Goal: Information Seeking & Learning: Check status

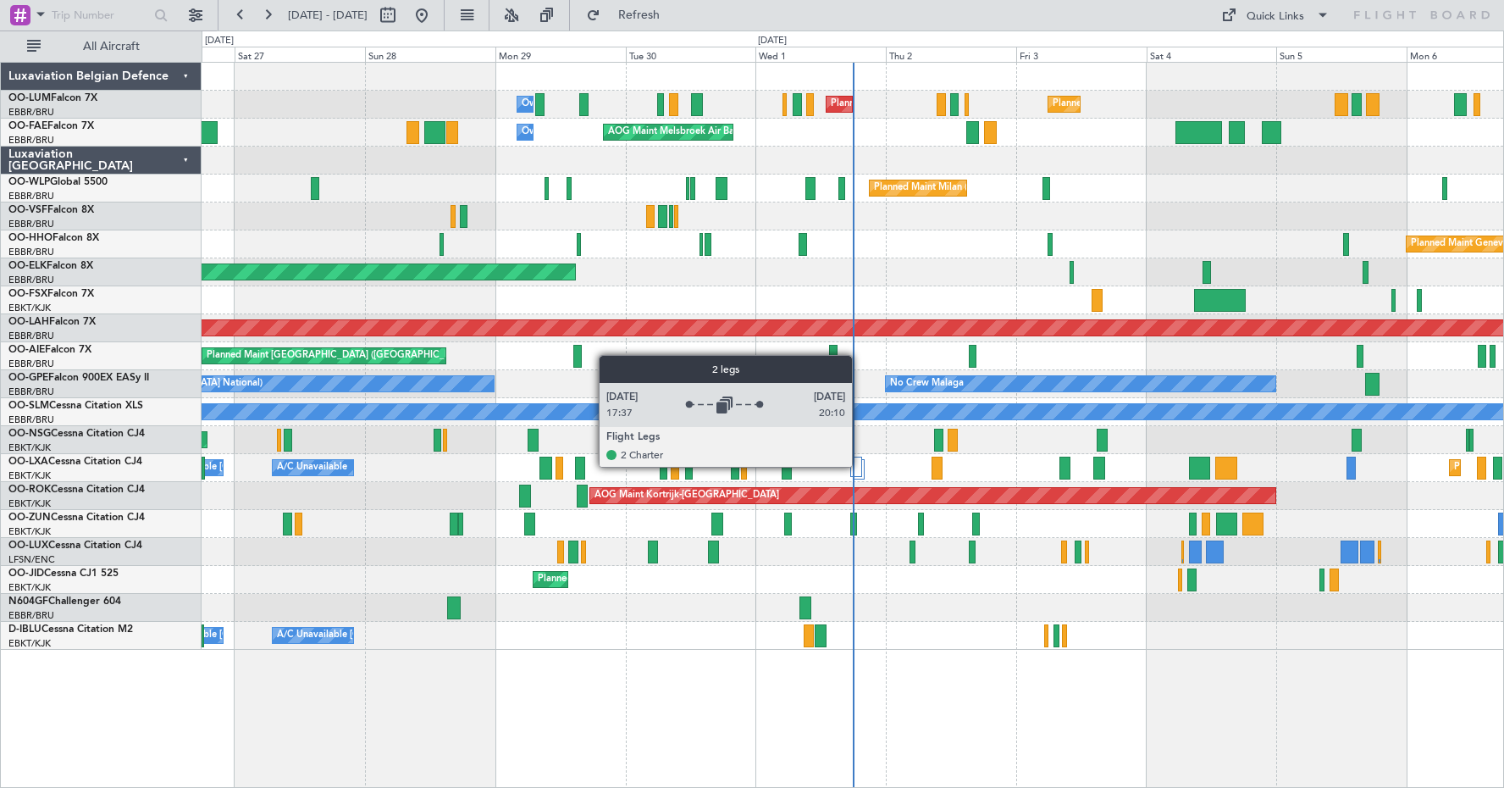
click at [860, 466] on div at bounding box center [856, 467] width 12 height 20
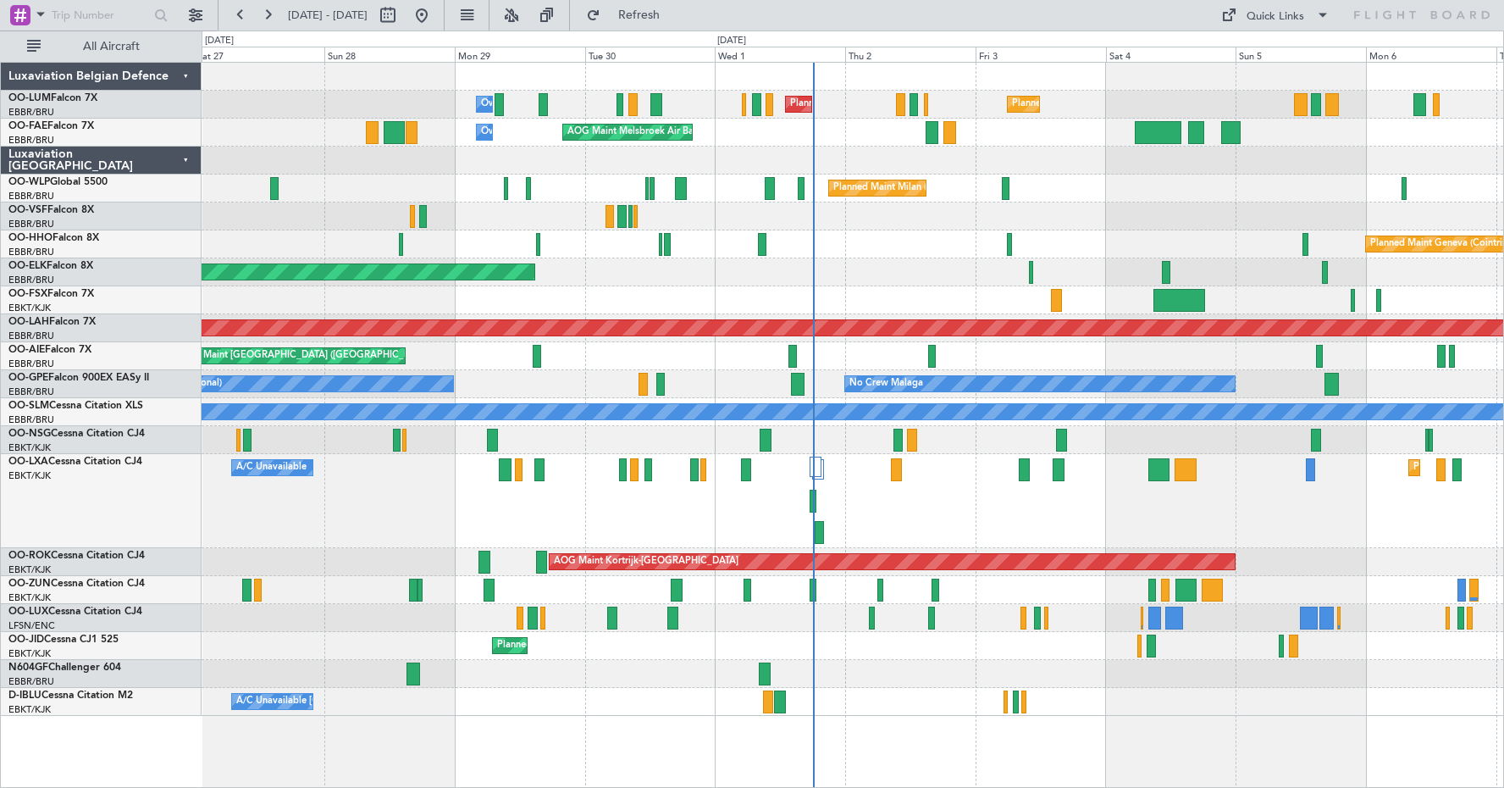
click at [1276, 301] on div "Planned Maint Kortrijk-[GEOGRAPHIC_DATA]" at bounding box center [853, 300] width 1302 height 28
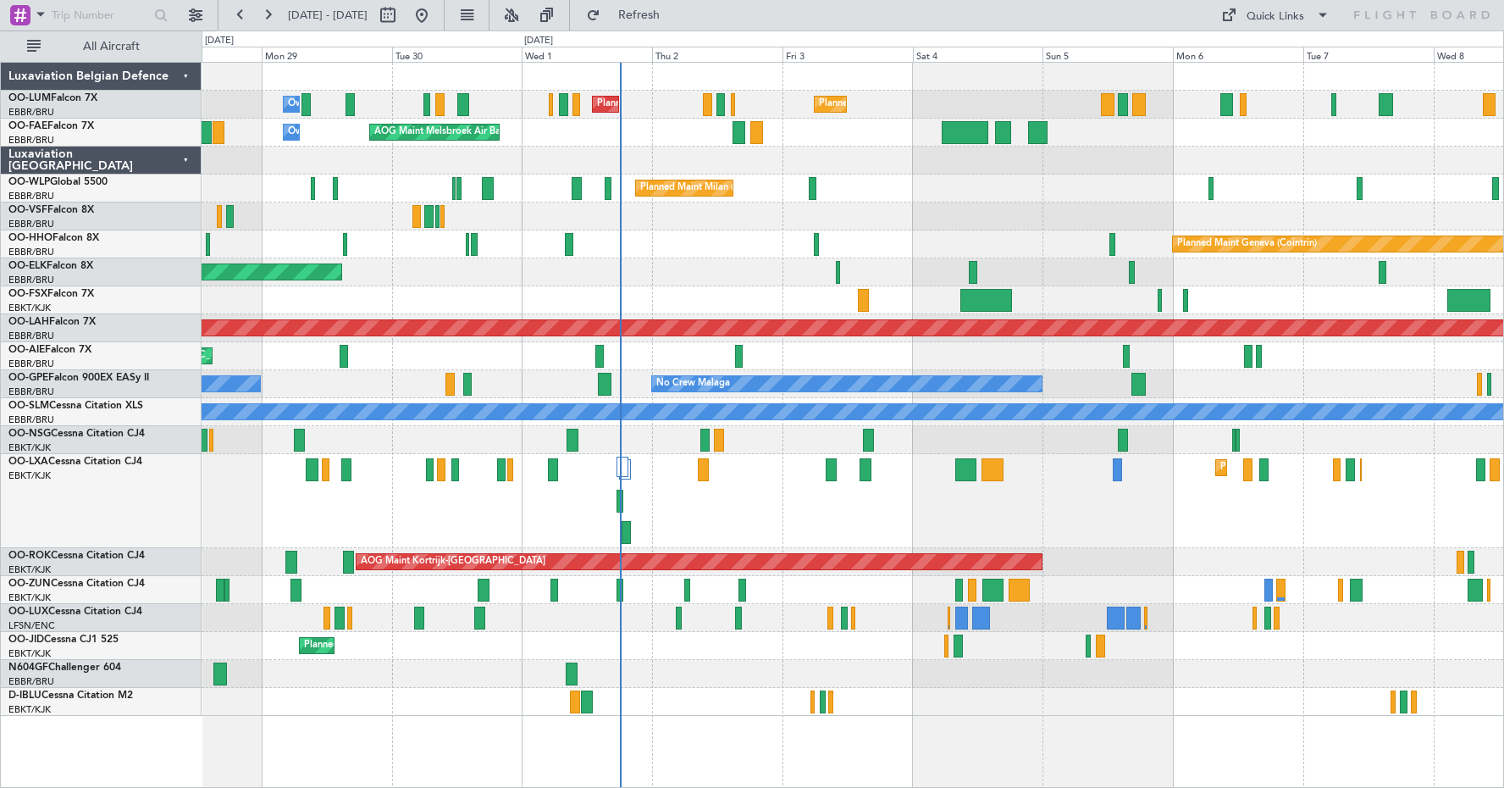
click at [1221, 254] on div "Planned Maint Geneva (Cointrin)" at bounding box center [853, 244] width 1302 height 28
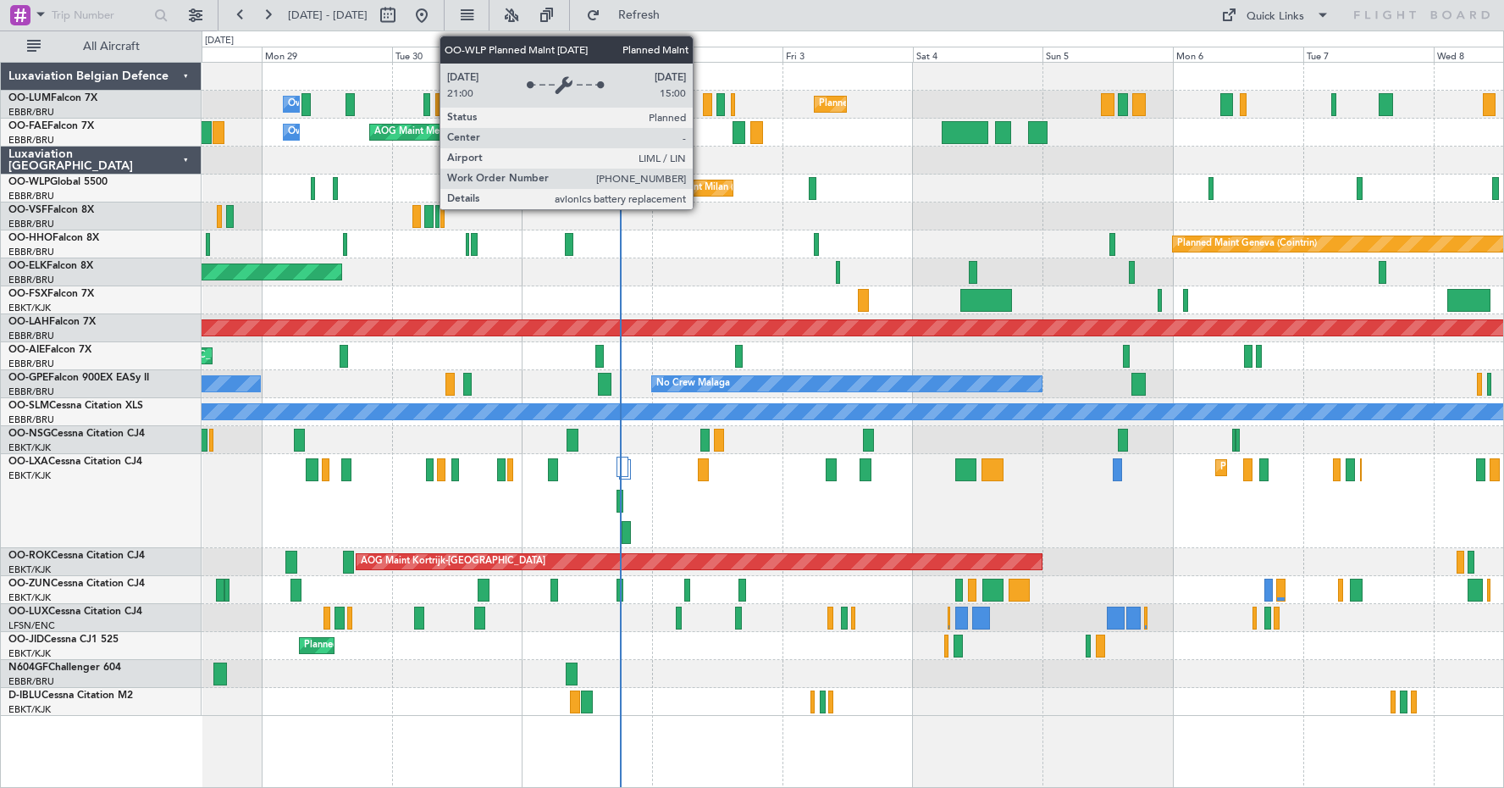
drag, startPoint x: 913, startPoint y: 225, endPoint x: 700, endPoint y: 192, distance: 216.0
click at [700, 192] on div "Planned Maint [GEOGRAPHIC_DATA] ([GEOGRAPHIC_DATA] National) Planned Maint [GEO…" at bounding box center [853, 389] width 1302 height 653
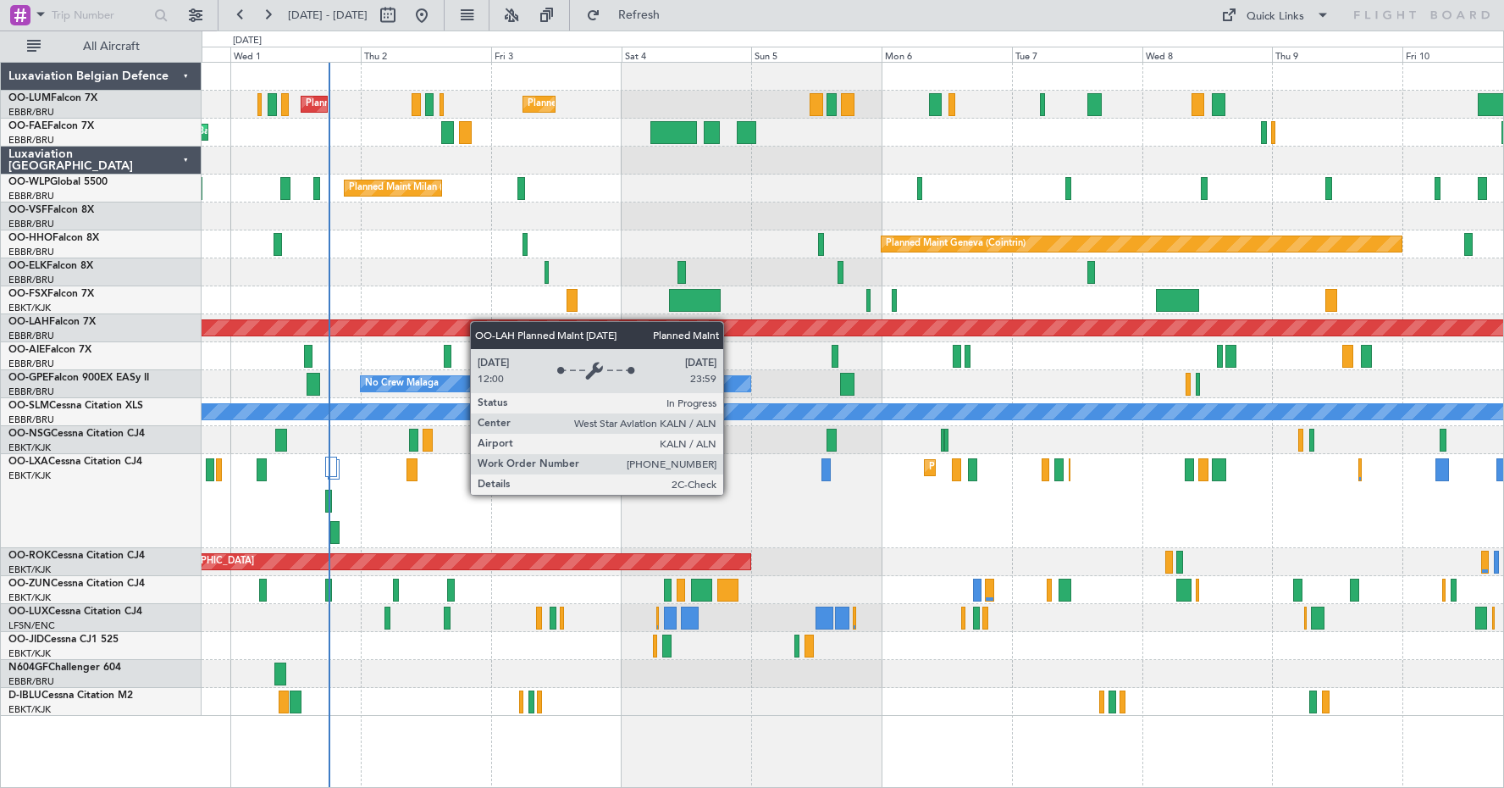
click at [476, 323] on div "Planned Maint [GEOGRAPHIC_DATA] ([GEOGRAPHIC_DATA] National) Planned Maint [GEO…" at bounding box center [853, 389] width 1302 height 653
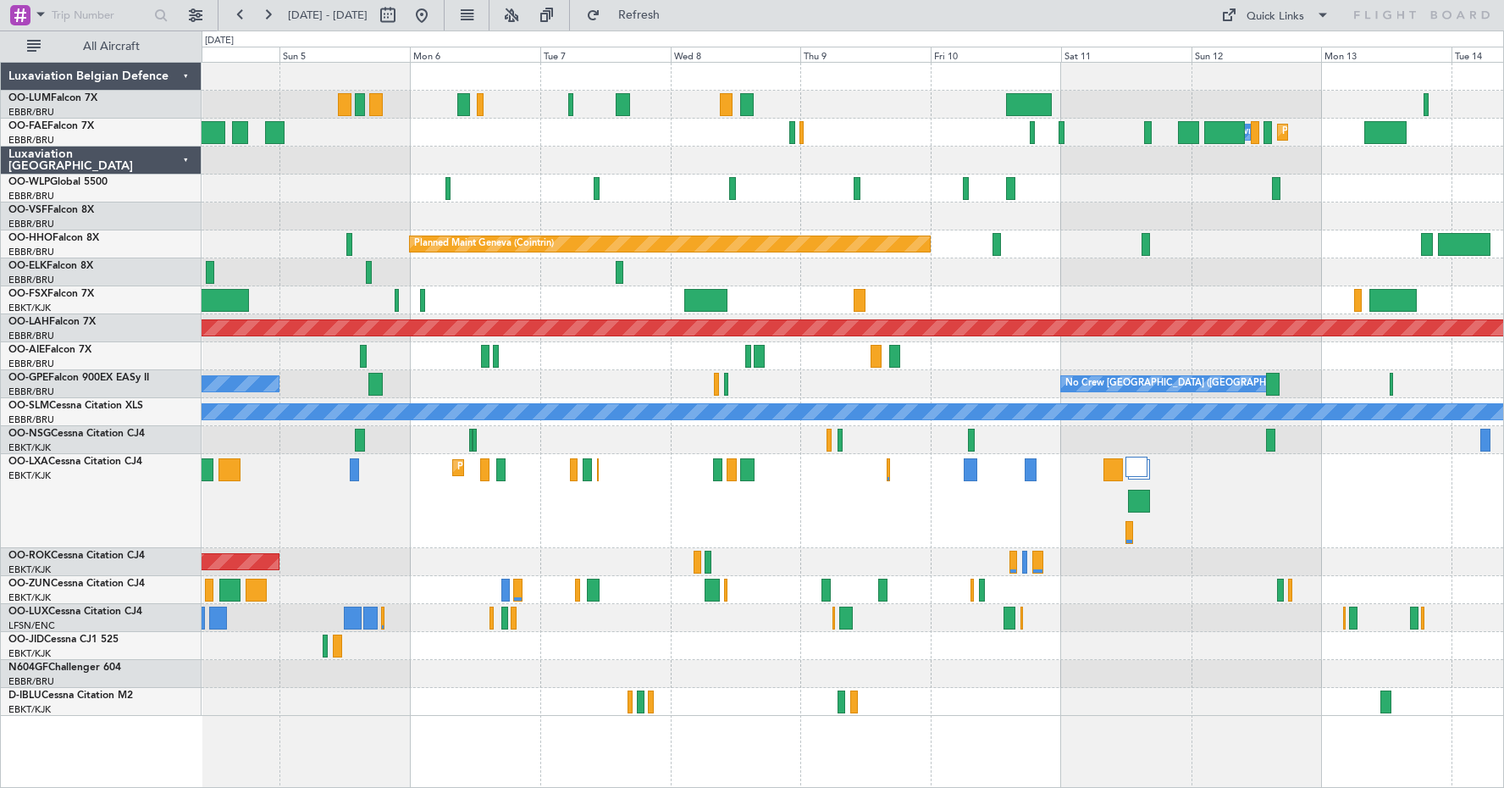
click at [1092, 506] on div "Planned Maint Kortrijk-[GEOGRAPHIC_DATA]" at bounding box center [853, 501] width 1302 height 94
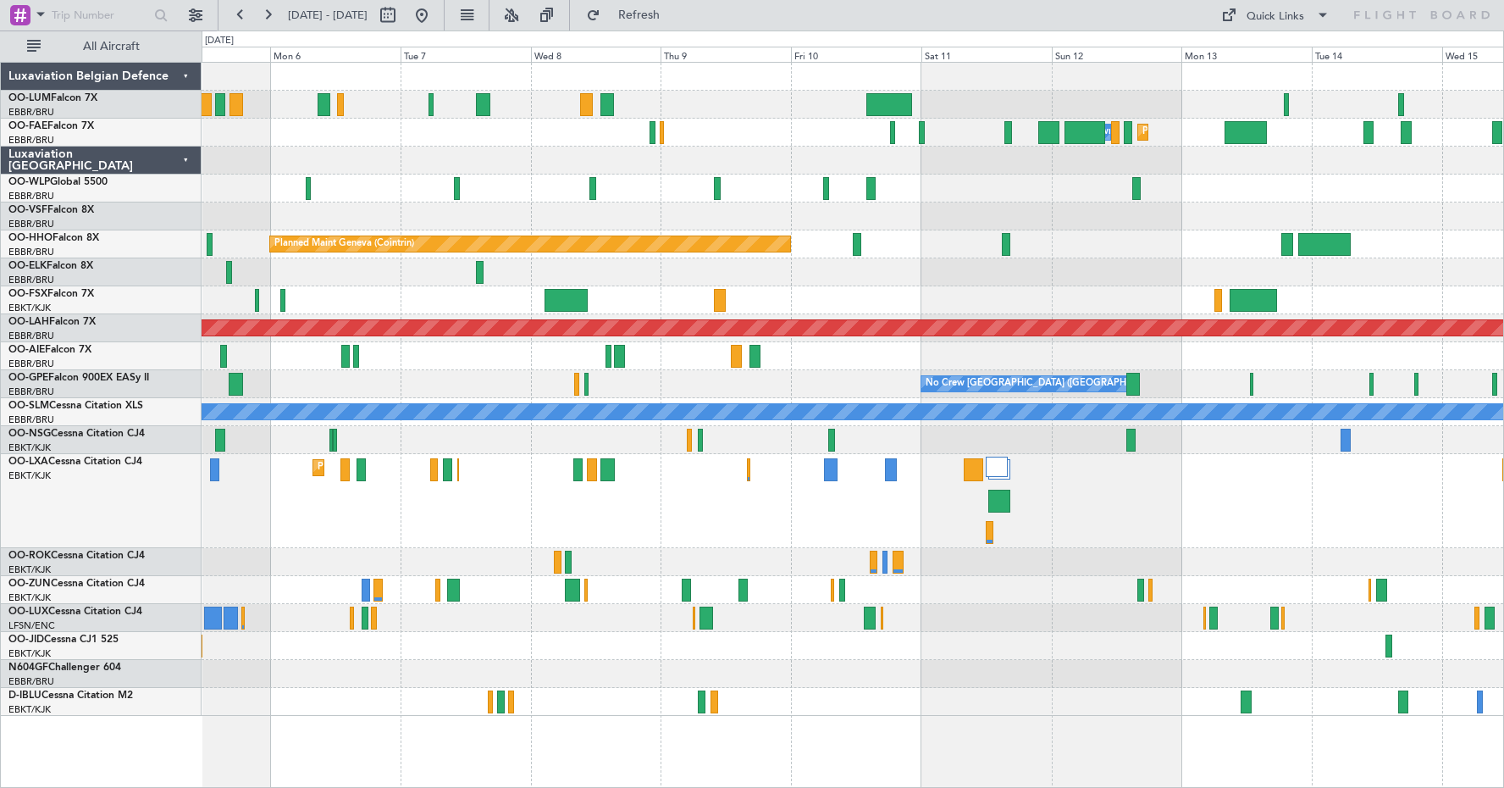
click at [1112, 437] on div at bounding box center [853, 440] width 1302 height 28
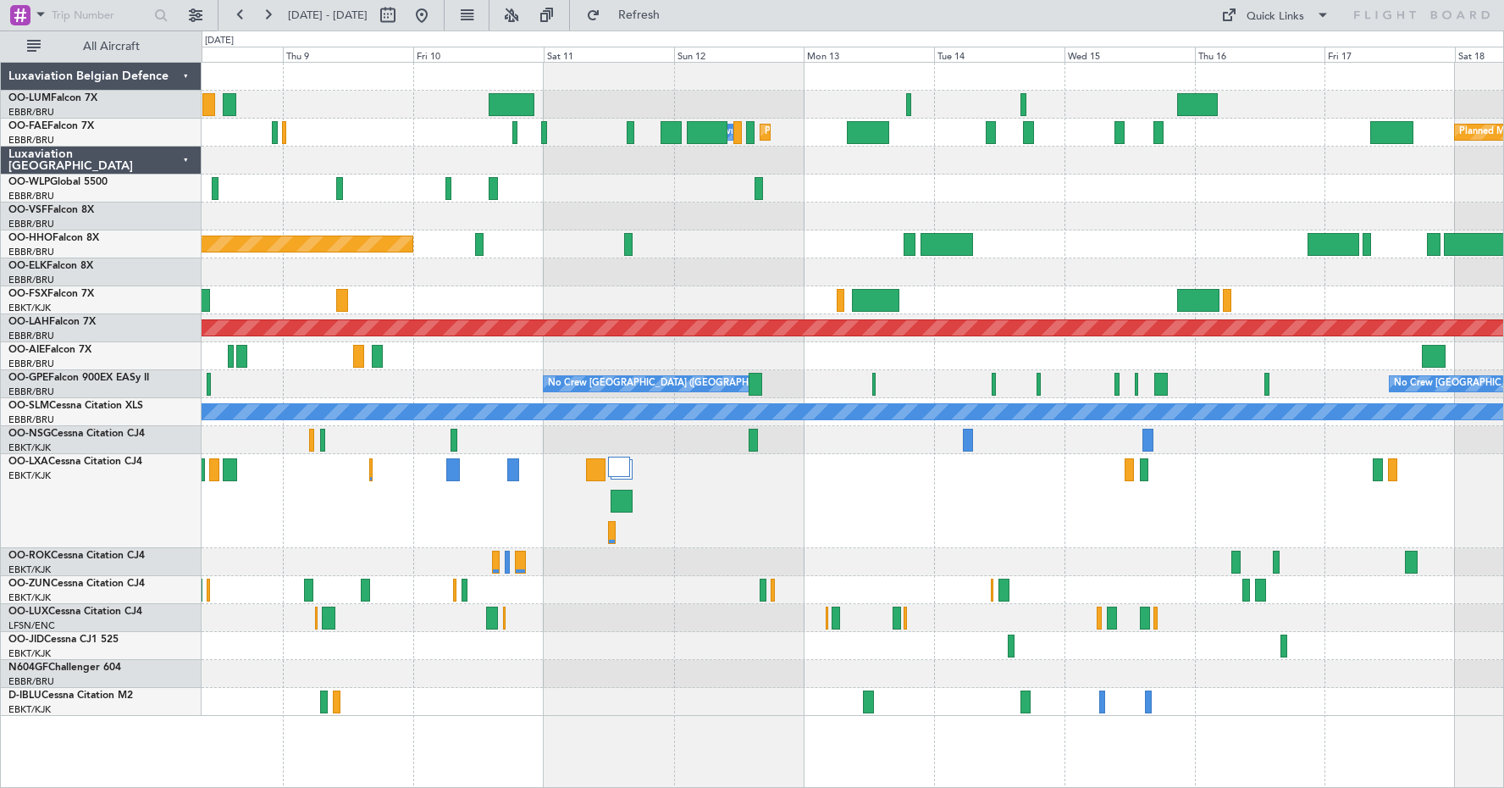
click at [856, 579] on div "Planned Maint Melsbroek Air Base Owner [GEOGRAPHIC_DATA] Planned Maint [GEOGRAP…" at bounding box center [853, 389] width 1302 height 653
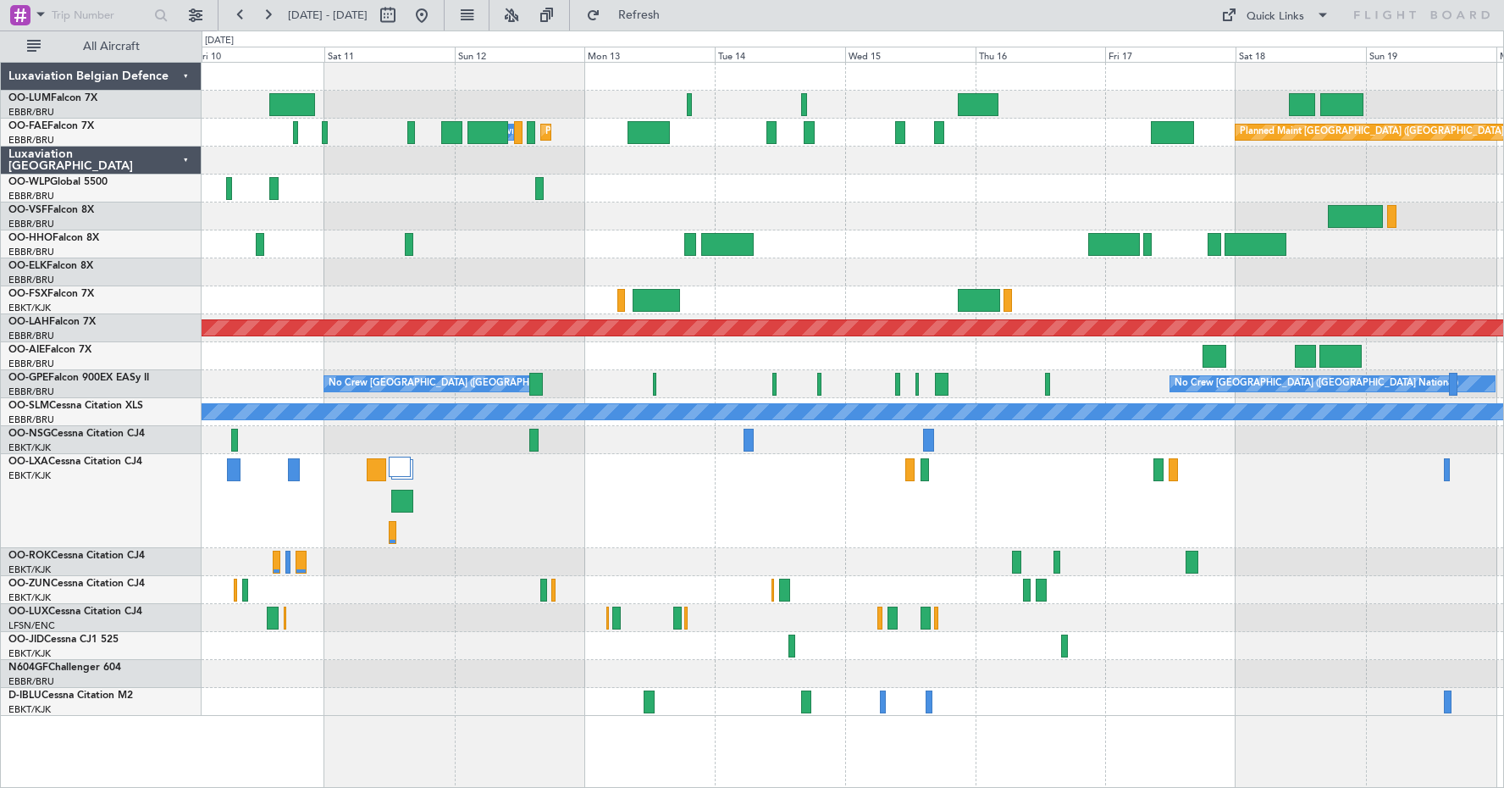
click at [975, 487] on div "Planned Maint Melsbroek Air Base Owner [GEOGRAPHIC_DATA] Planned Maint [GEOGRAP…" at bounding box center [853, 389] width 1302 height 653
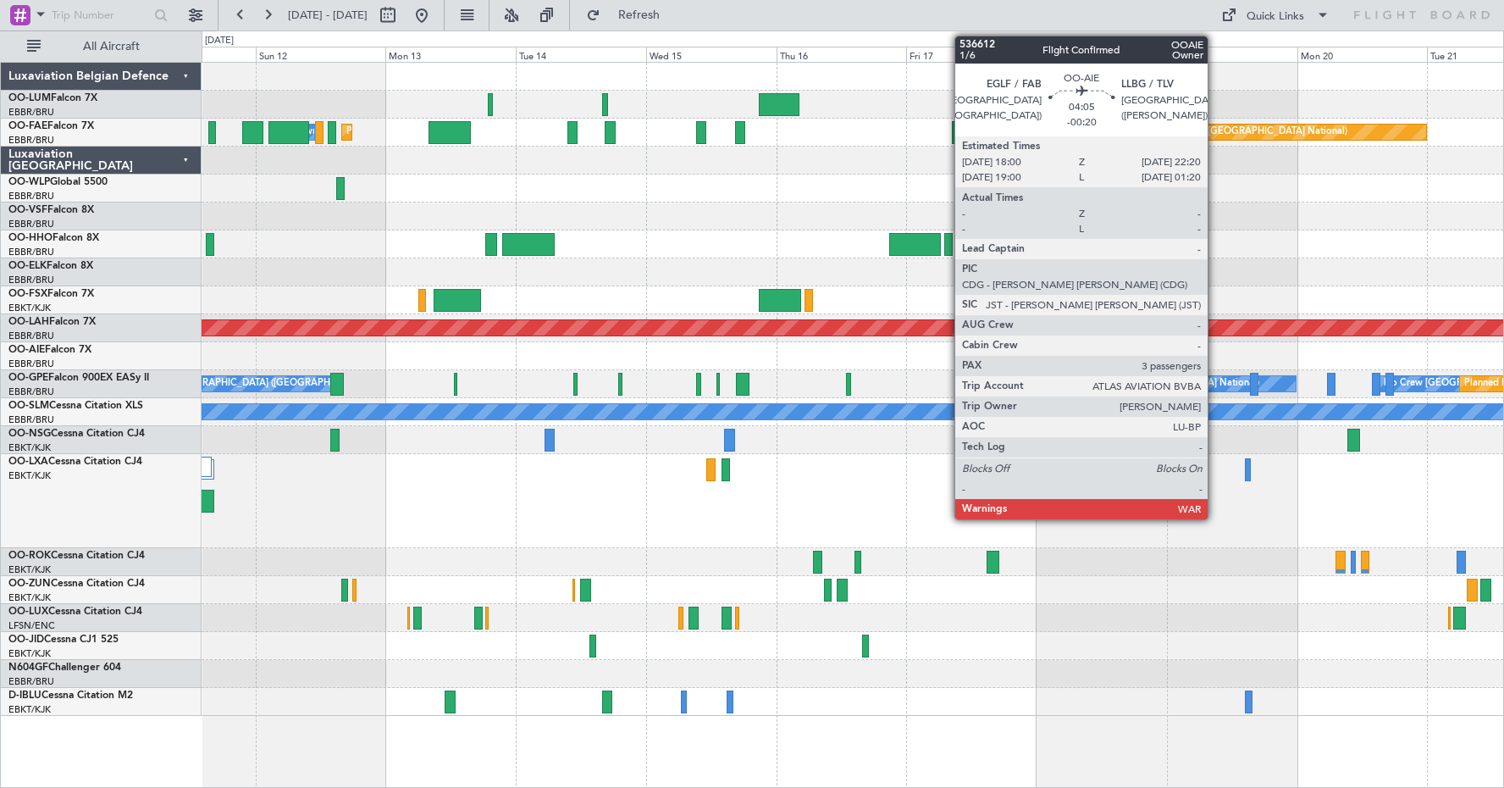
click at [1032, 538] on div at bounding box center [853, 501] width 1302 height 94
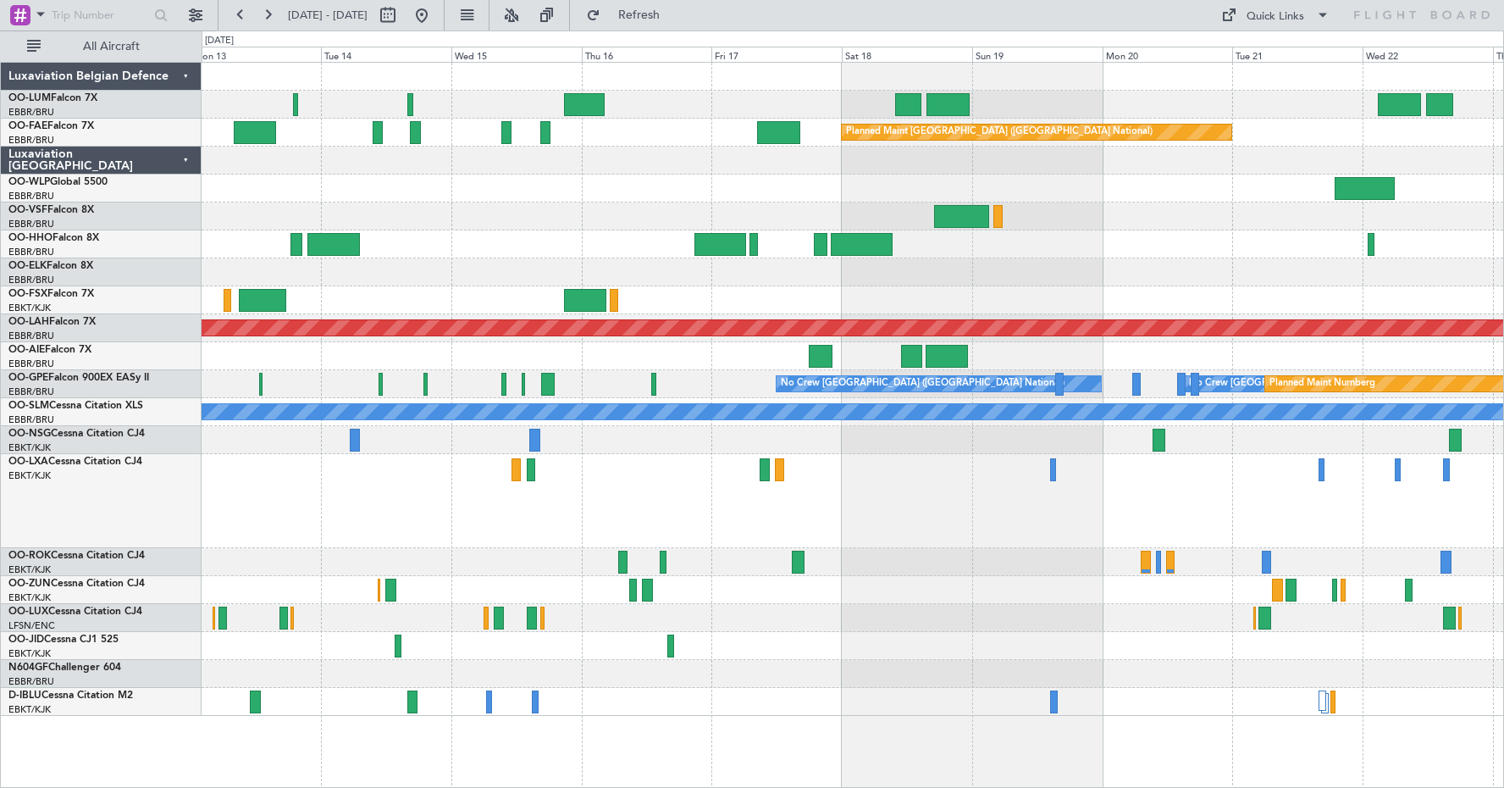
click at [1193, 604] on div "Planned Maint [GEOGRAPHIC_DATA] ([GEOGRAPHIC_DATA] National) Planned Maint [GEO…" at bounding box center [853, 389] width 1302 height 653
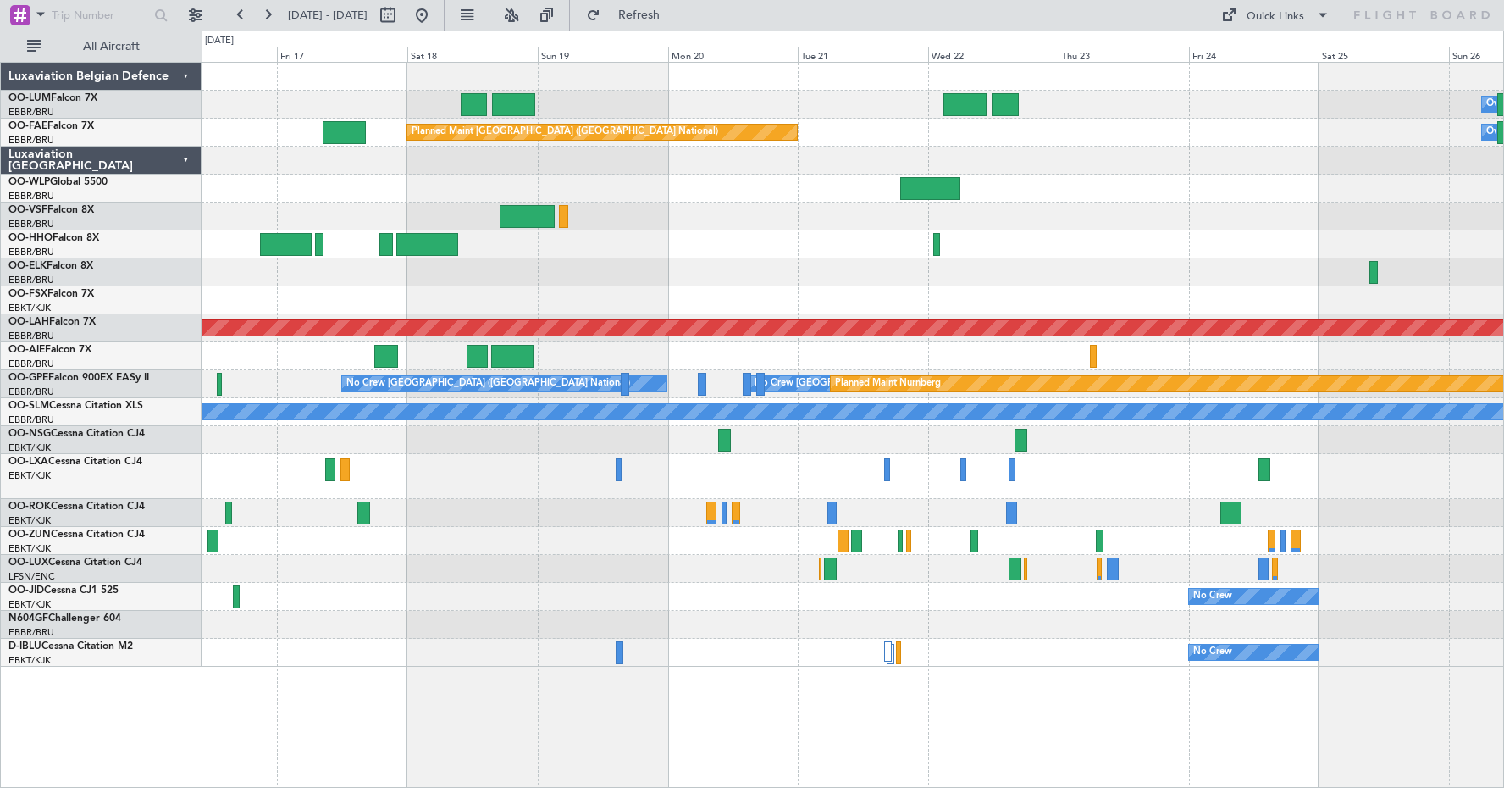
click at [1038, 457] on div at bounding box center [853, 476] width 1302 height 45
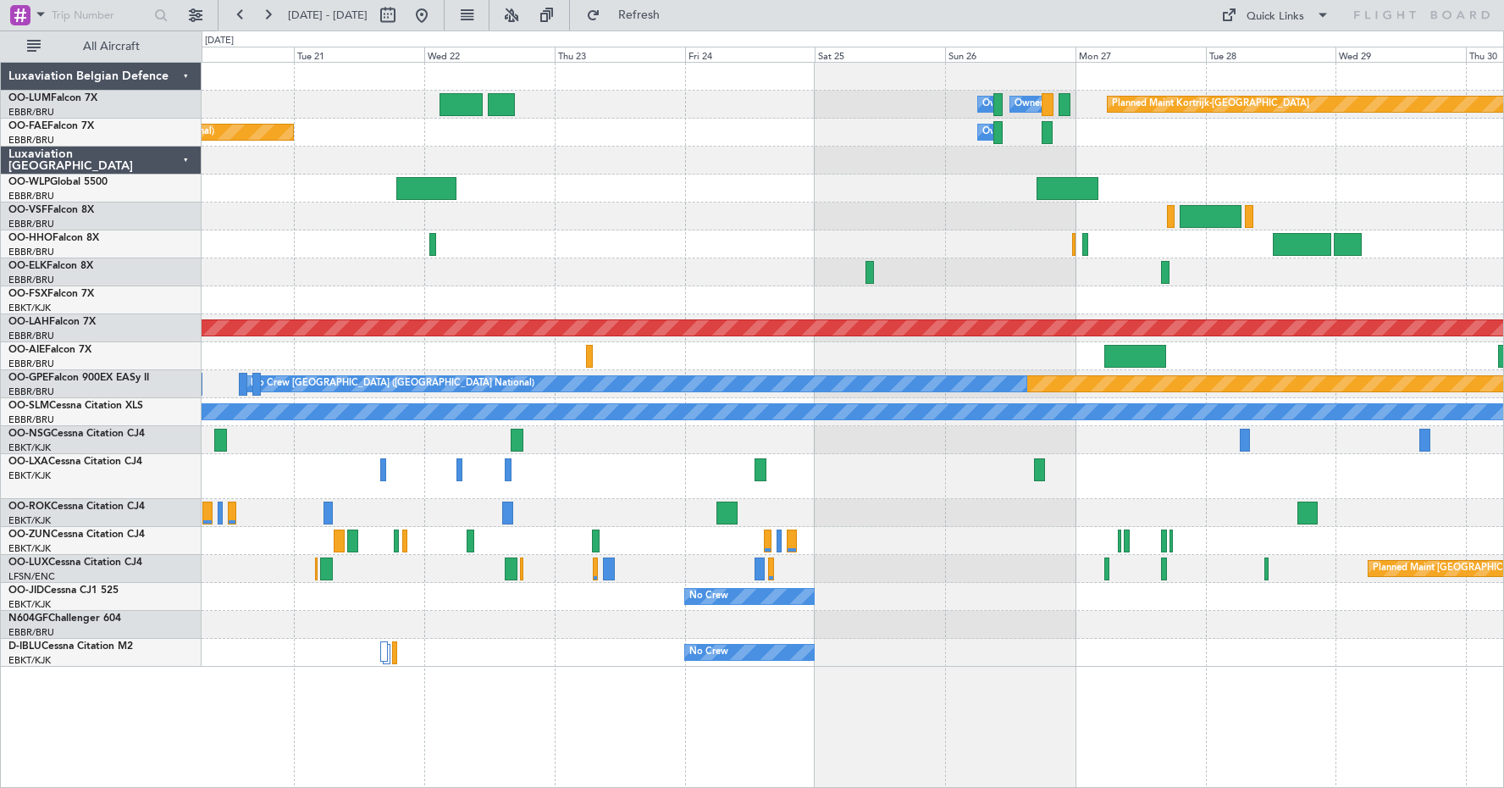
click at [799, 447] on div "Owner Melsbroek Air Base Owner [GEOGRAPHIC_DATA] Planned Maint [GEOGRAPHIC_DATA…" at bounding box center [853, 365] width 1302 height 604
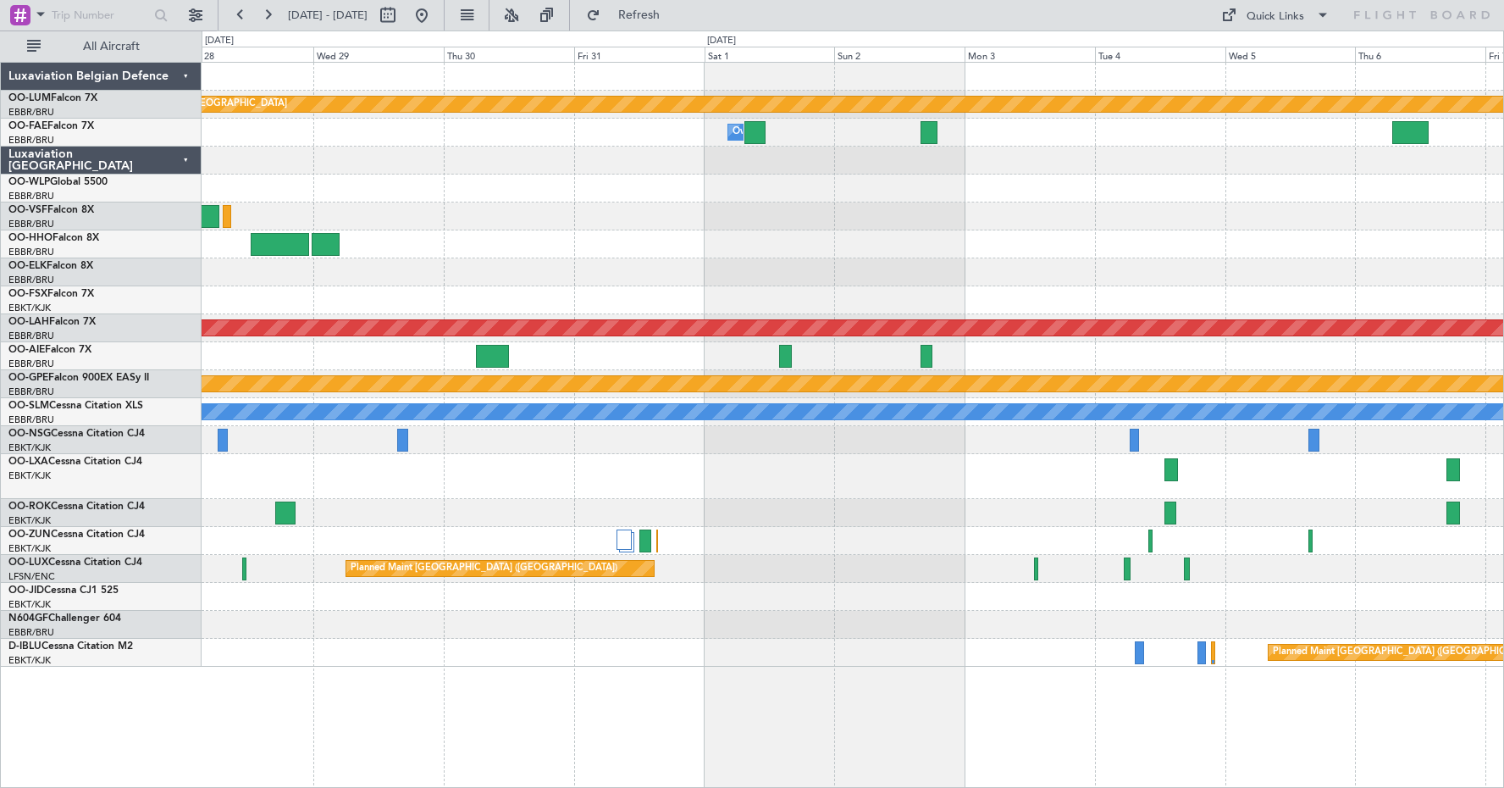
click at [138, 764] on div "Planned Maint Kortrijk-[GEOGRAPHIC_DATA] Owner [GEOGRAPHIC_DATA] Owner [GEOGRAP…" at bounding box center [752, 408] width 1504 height 757
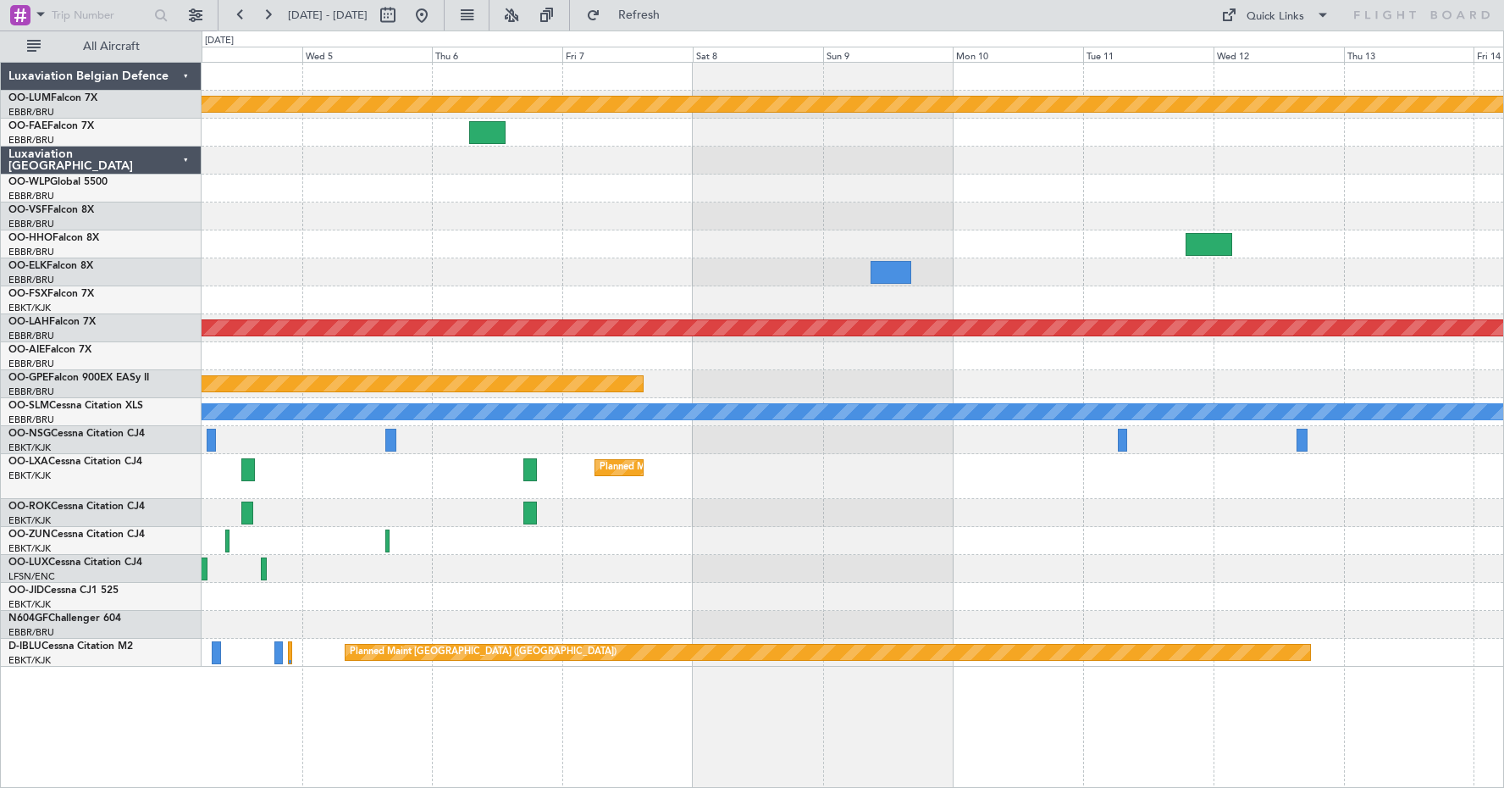
click at [329, 639] on div "Planned Maint Kortrijk-[GEOGRAPHIC_DATA] Planned [GEOGRAPHIC_DATA][PERSON_NAME]…" at bounding box center [853, 365] width 1302 height 604
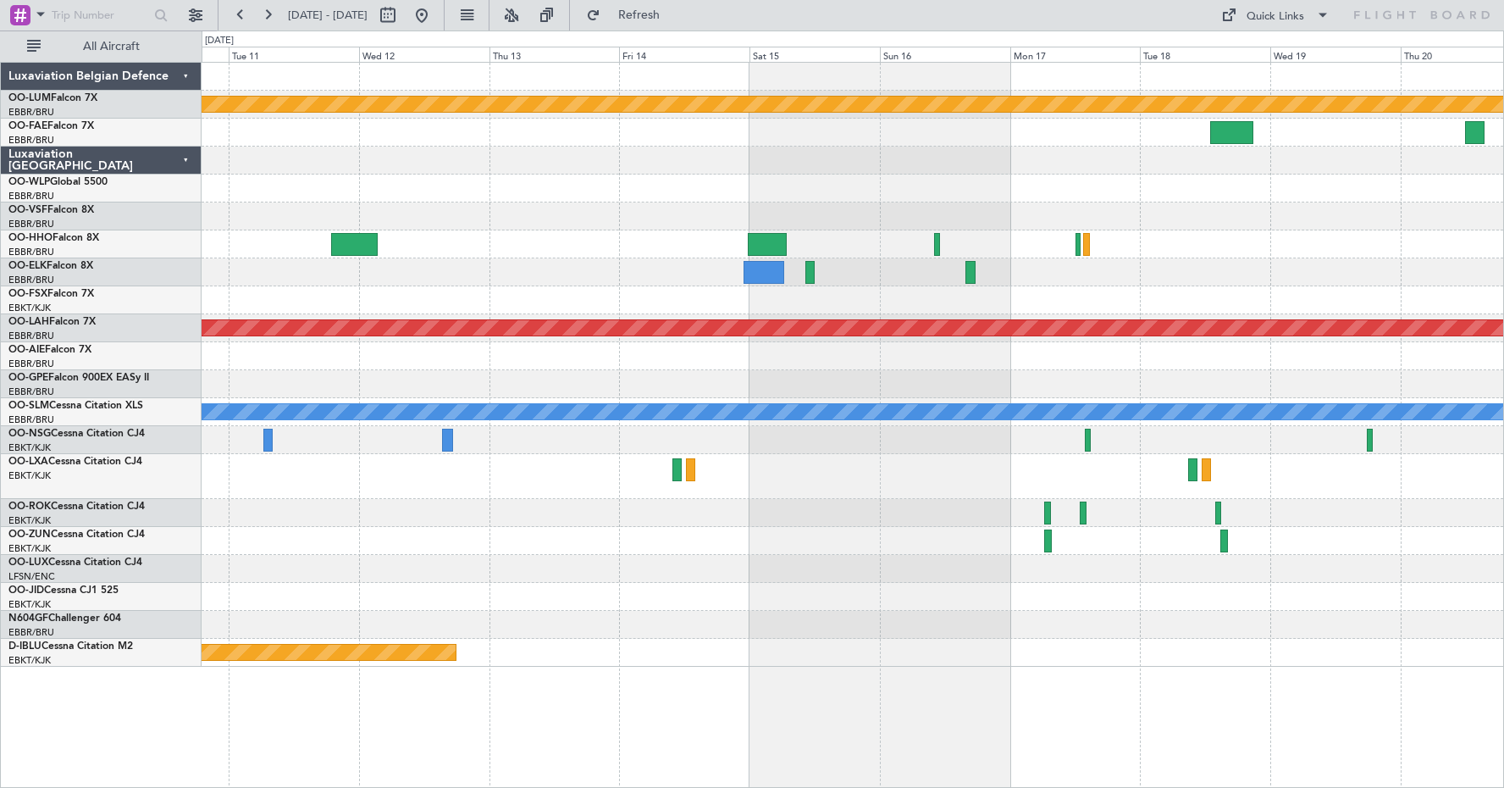
click at [769, 594] on div "Planned Maint Kortrijk-[GEOGRAPHIC_DATA] Planned [GEOGRAPHIC_DATA][PERSON_NAME]…" at bounding box center [853, 365] width 1302 height 604
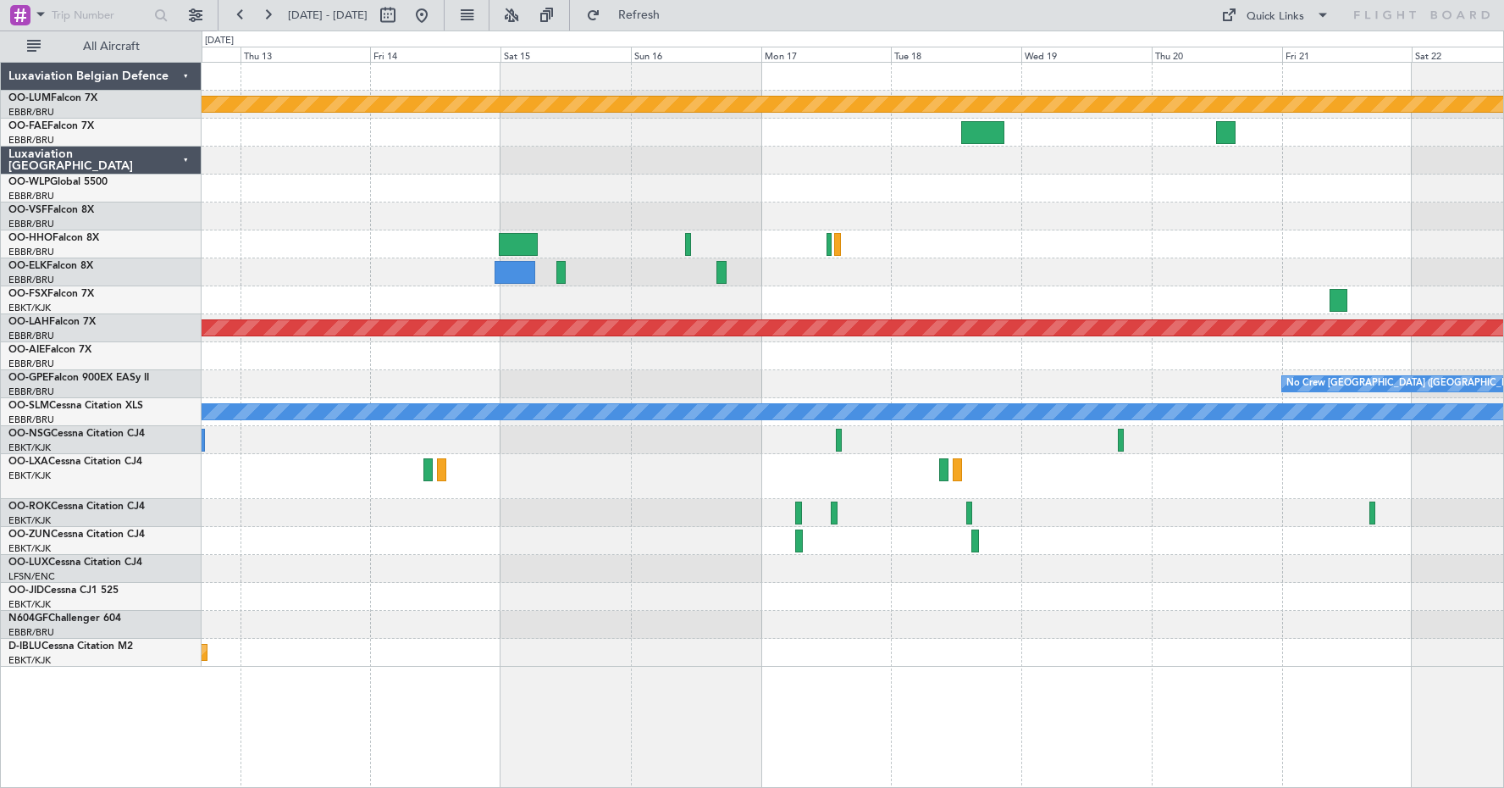
click at [1130, 536] on div "Planned Maint Kortrijk-[GEOGRAPHIC_DATA] Planned Maint [GEOGRAPHIC_DATA]-[GEOGR…" at bounding box center [853, 365] width 1302 height 604
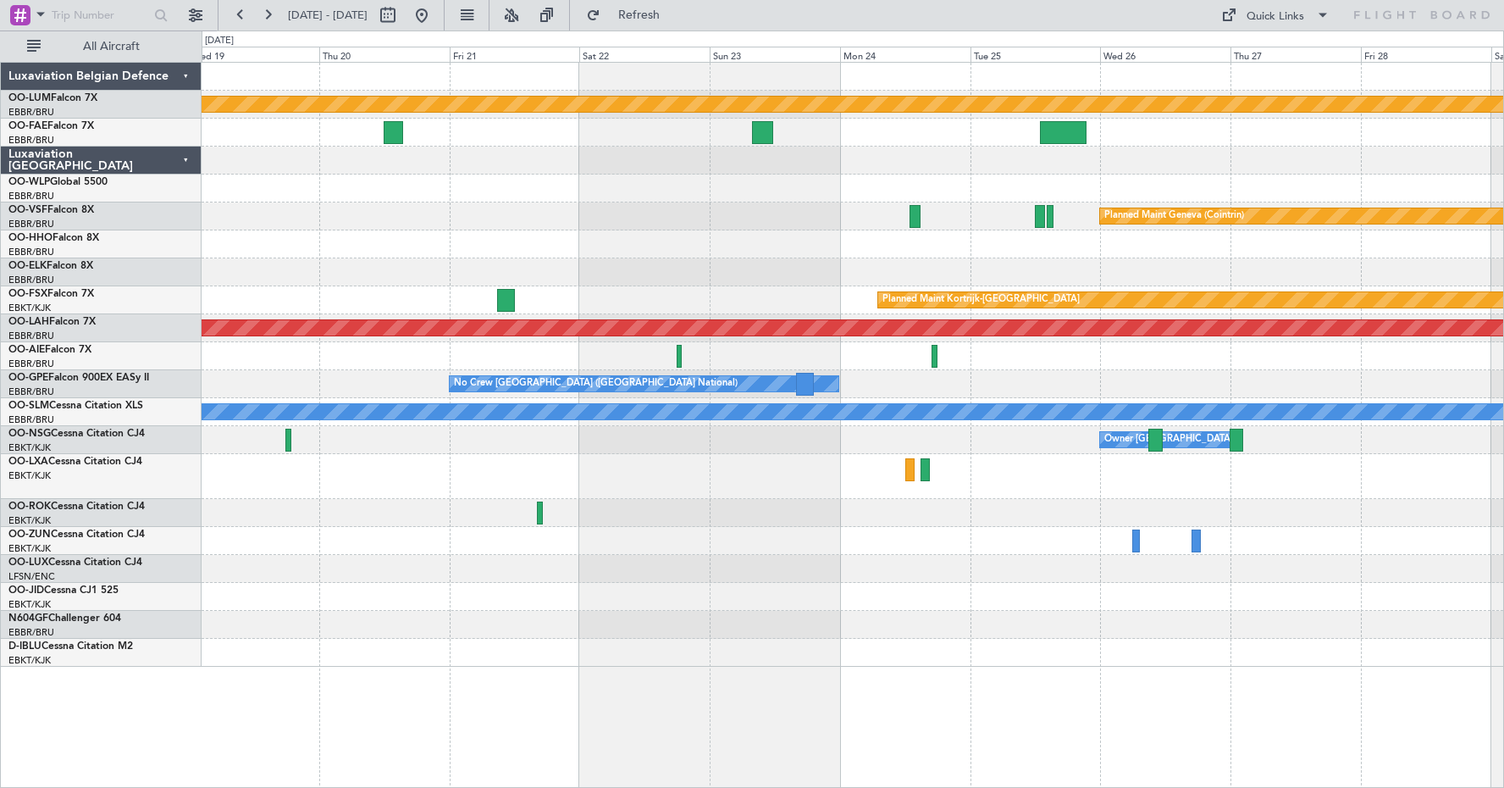
click at [530, 784] on div "Planned Maint Kortrijk-[GEOGRAPHIC_DATA] Planned Maint Geneva ([GEOGRAPHIC_DATA…" at bounding box center [853, 425] width 1303 height 726
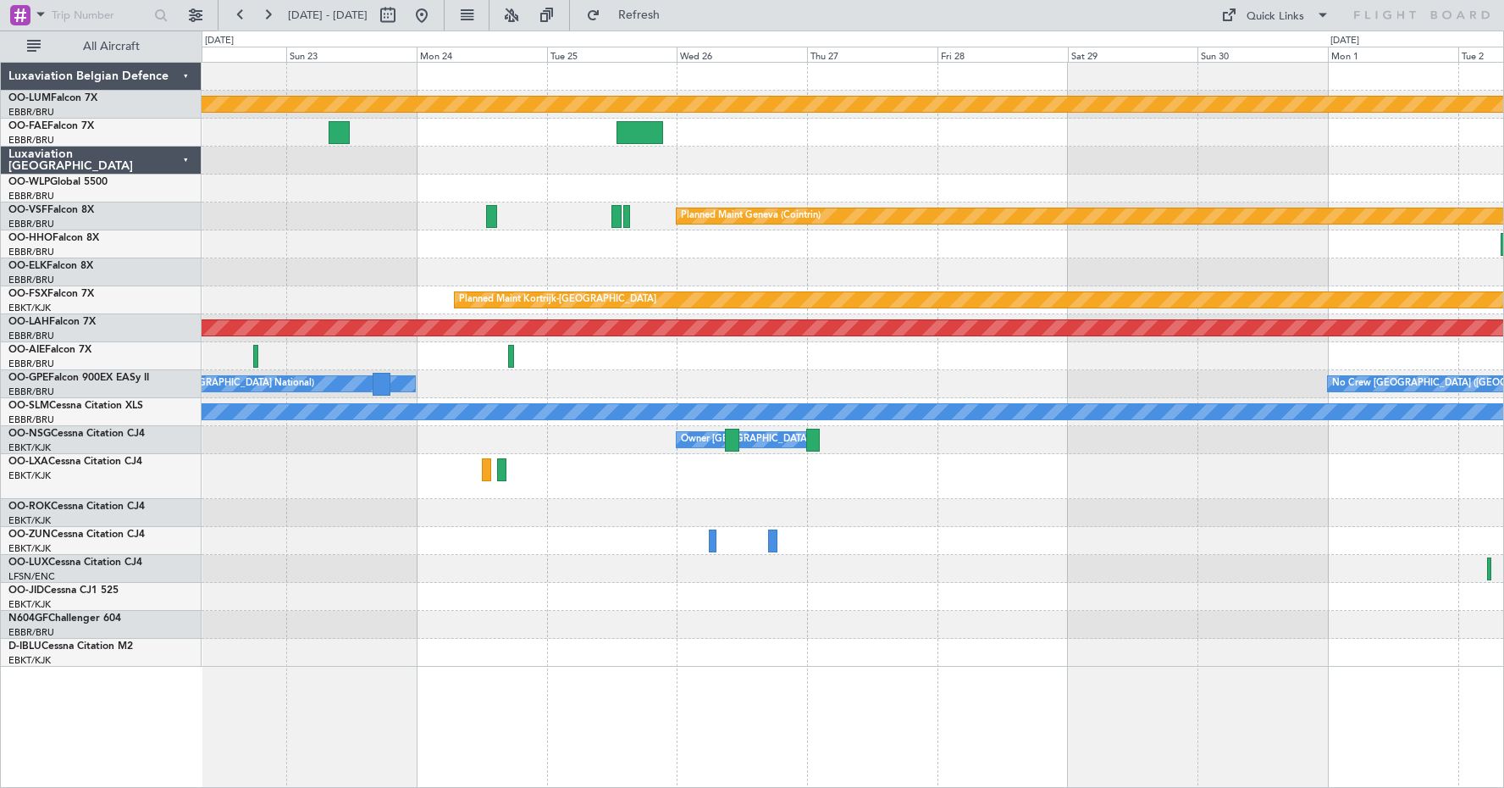
click at [844, 490] on div at bounding box center [853, 476] width 1302 height 45
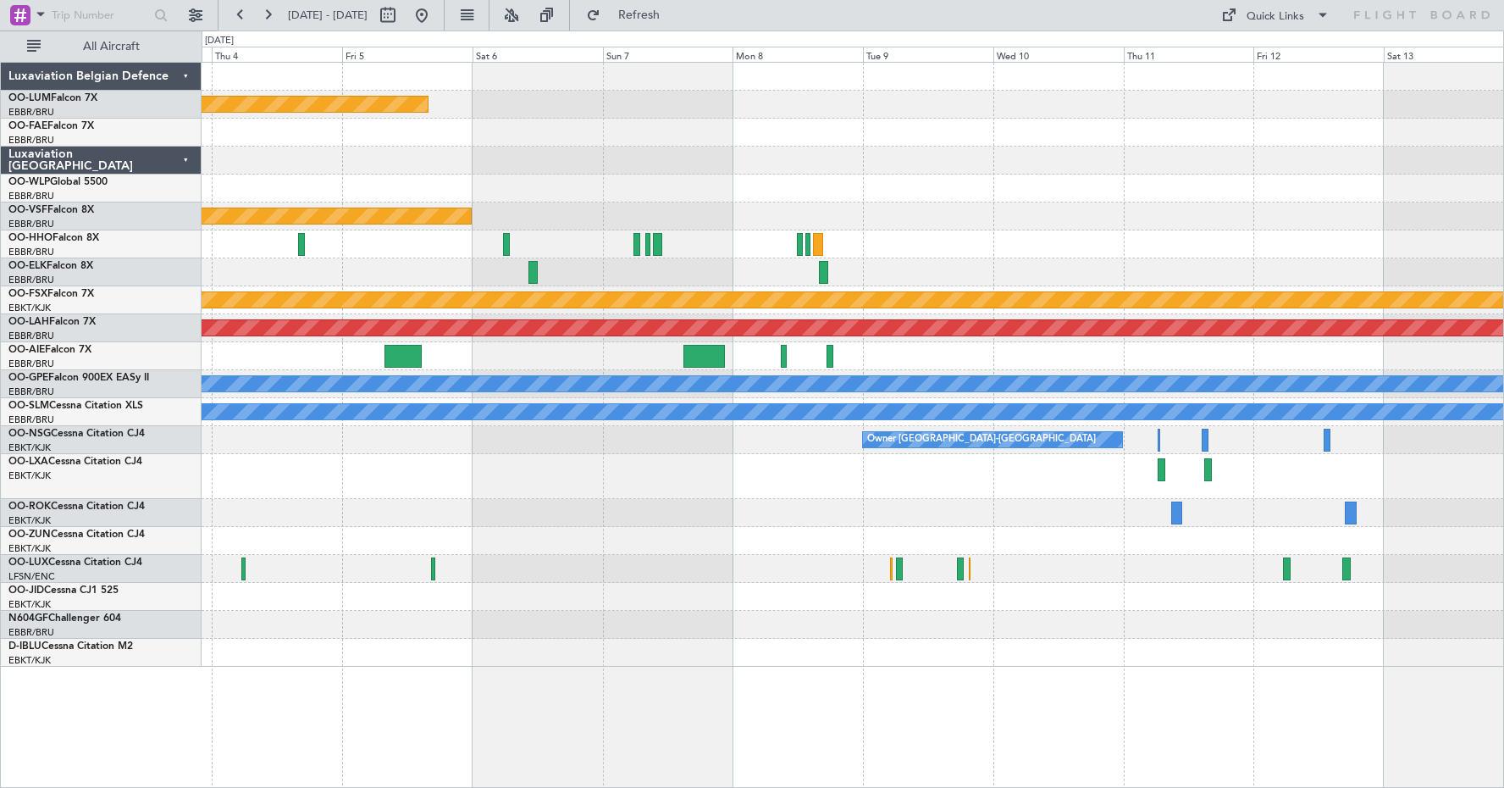
click at [392, 563] on div "Planned Maint Kortrijk-[GEOGRAPHIC_DATA] Planned Maint Geneva ([GEOGRAPHIC_DATA…" at bounding box center [853, 365] width 1302 height 604
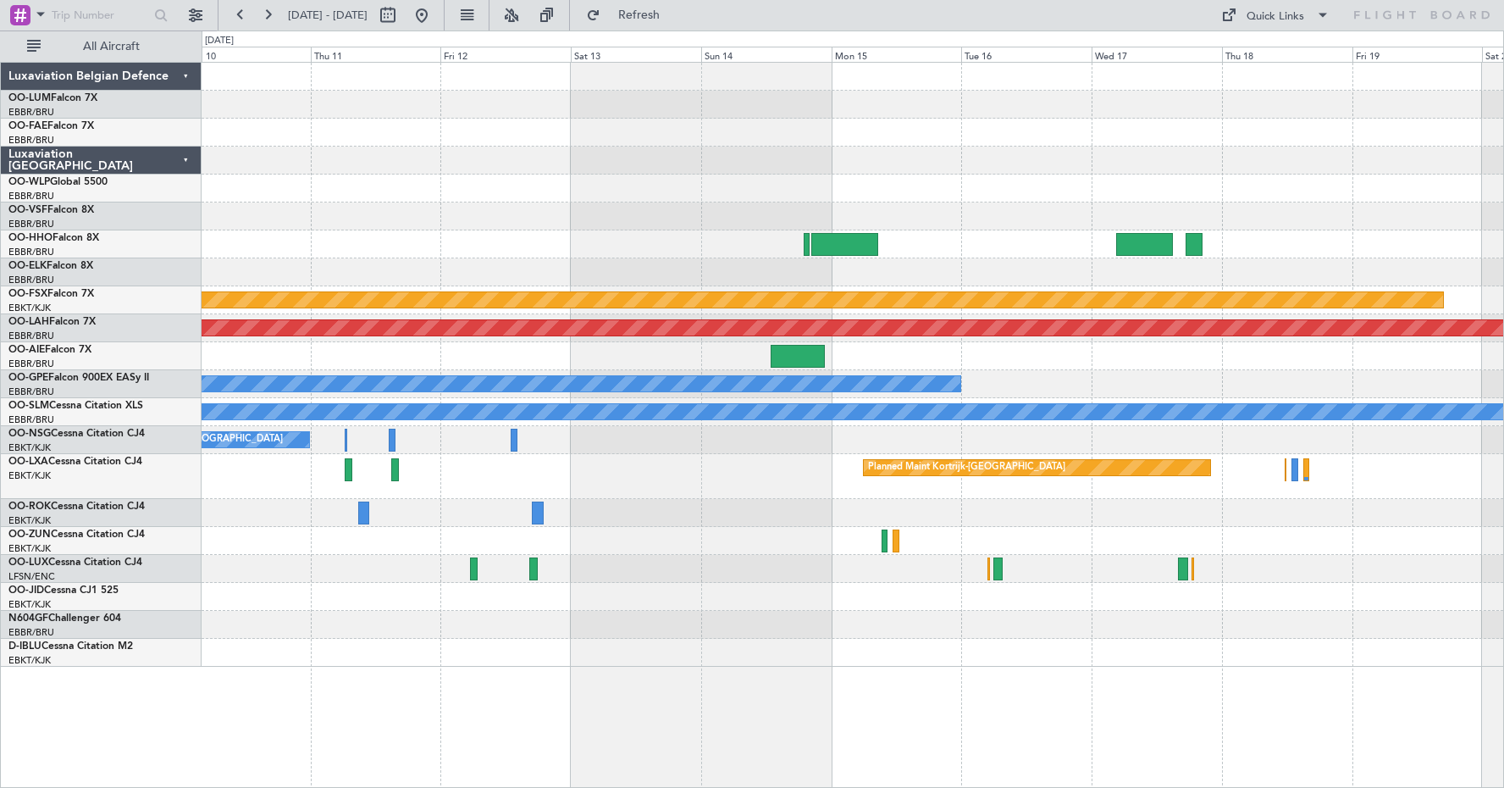
click at [579, 640] on div "Planned Maint Kortrijk-[GEOGRAPHIC_DATA] Planned [GEOGRAPHIC_DATA][PERSON_NAME]…" at bounding box center [853, 365] width 1302 height 604
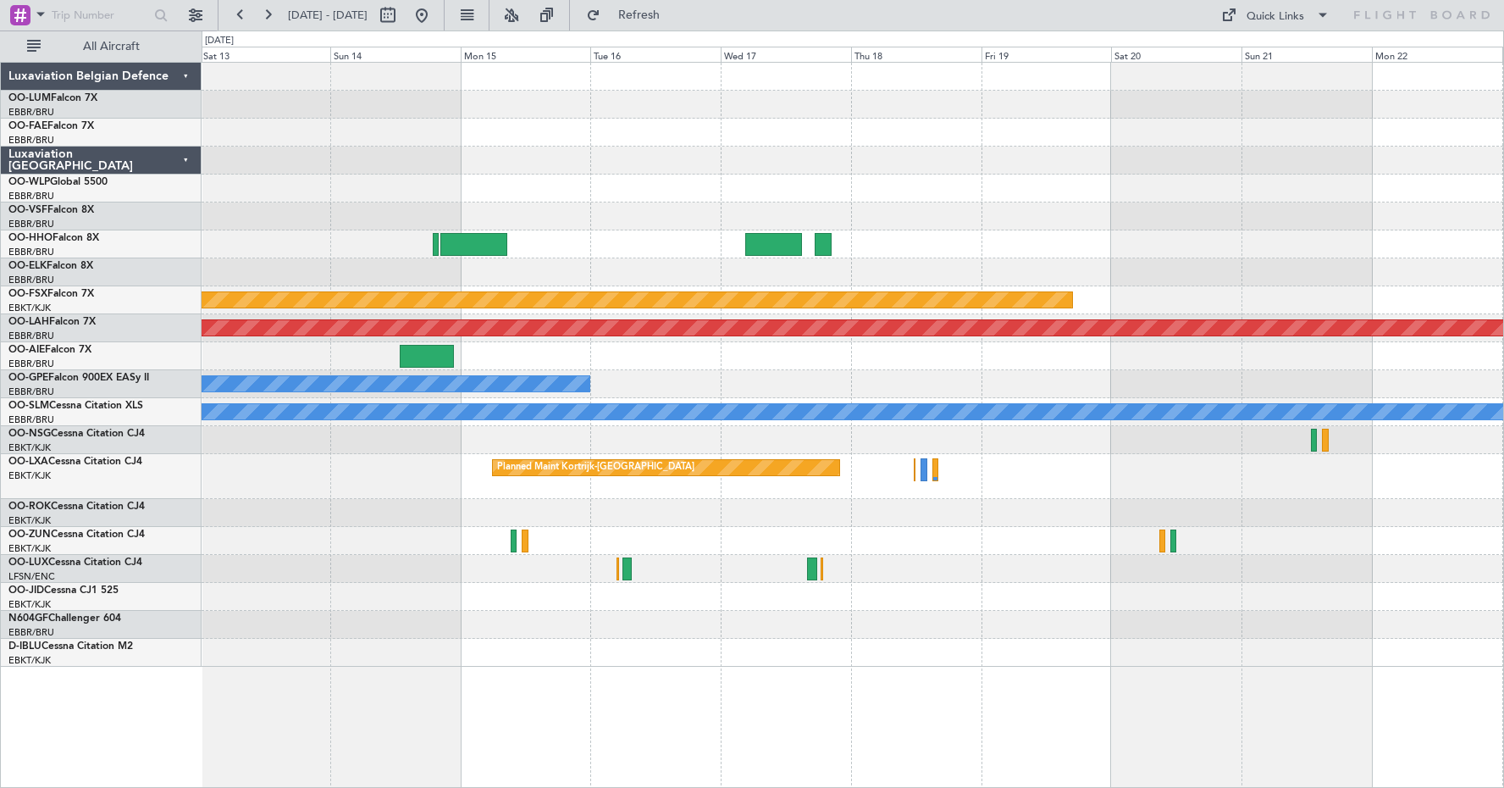
click at [714, 590] on div "Planned Maint Kortrijk-[GEOGRAPHIC_DATA] Planned [GEOGRAPHIC_DATA][PERSON_NAME]…" at bounding box center [853, 365] width 1302 height 604
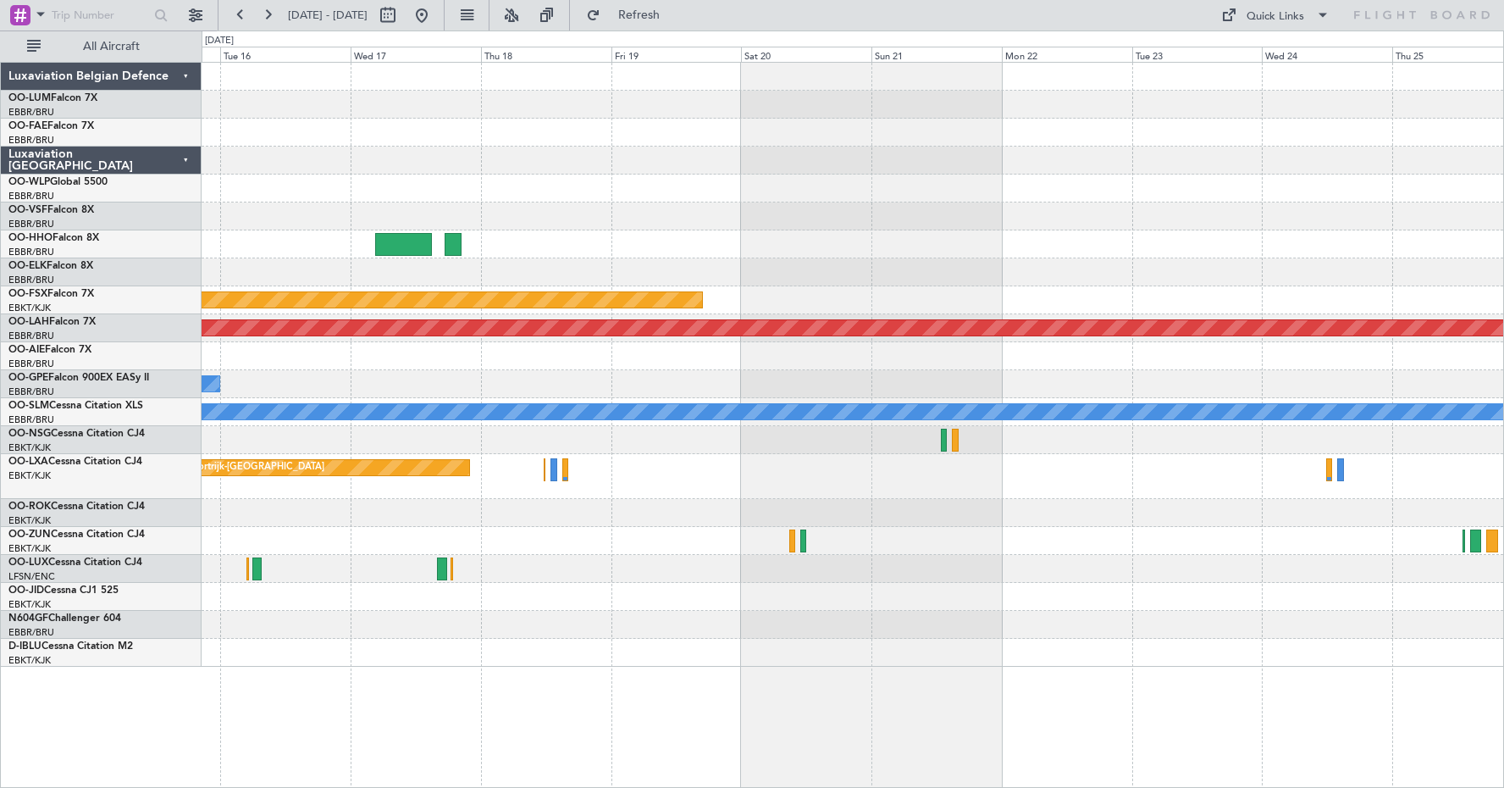
click at [861, 554] on div "Planned Maint Kortrijk-[GEOGRAPHIC_DATA] Planned [GEOGRAPHIC_DATA][PERSON_NAME]…" at bounding box center [853, 365] width 1302 height 604
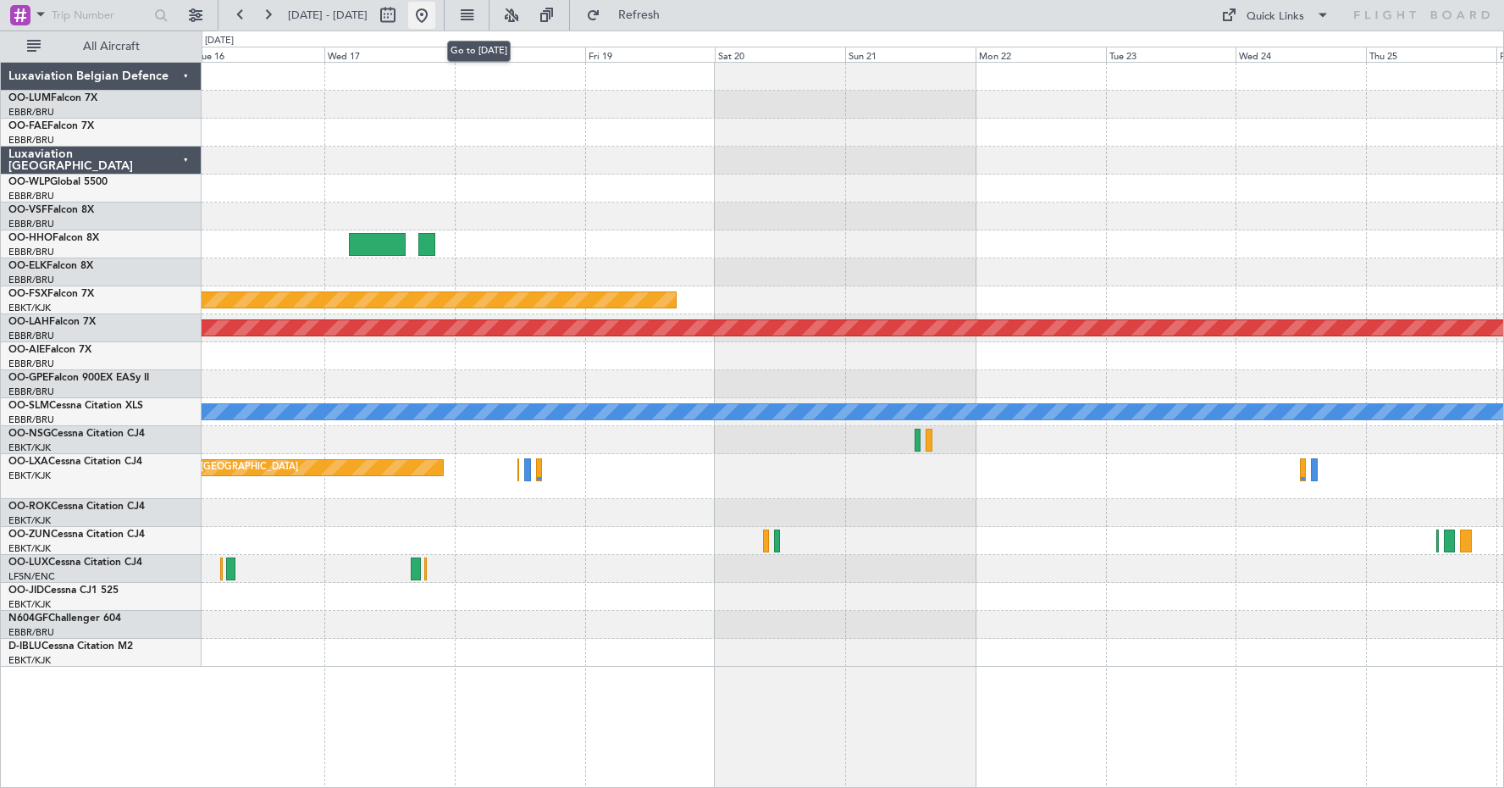
click at [435, 10] on button at bounding box center [421, 15] width 27 height 27
